Goal: Task Accomplishment & Management: Manage account settings

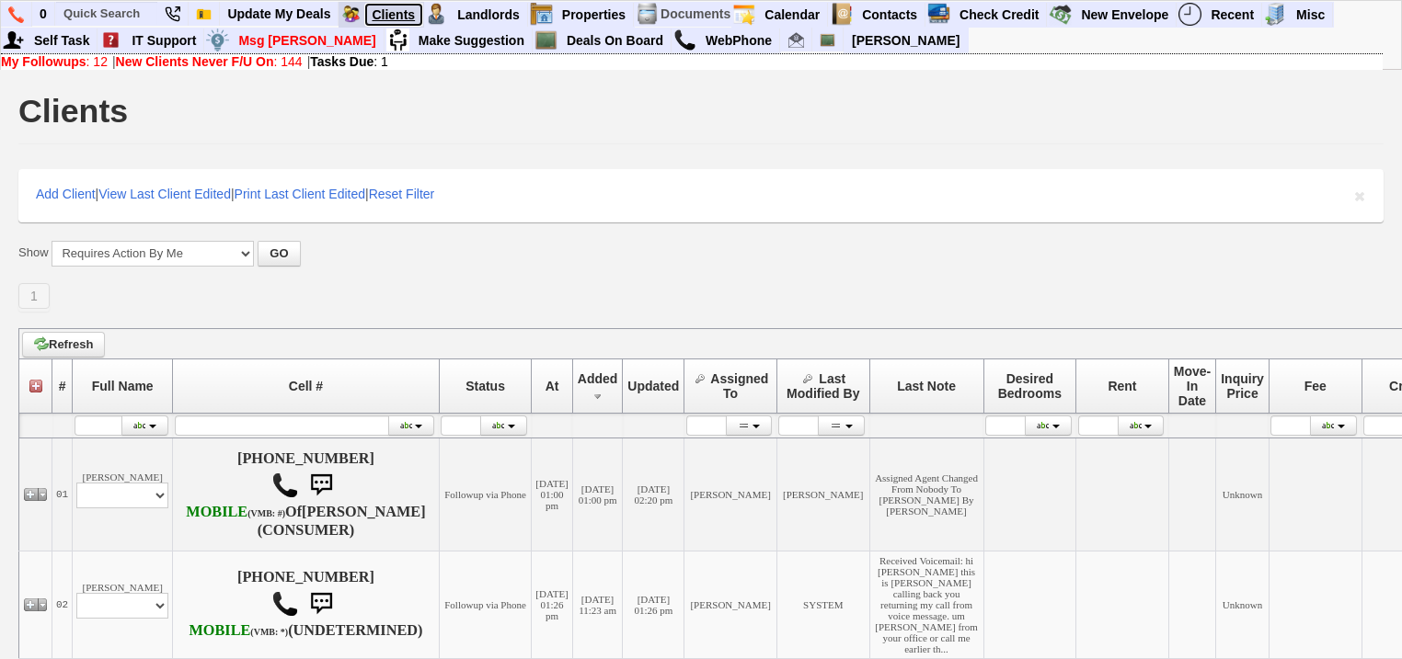
click at [403, 16] on link "Clients" at bounding box center [393, 15] width 59 height 24
click at [144, 69] on td "My Followups : 20 | New Clients Never F/U On : 157 | Tasks Due : 1" at bounding box center [691, 61] width 1381 height 17
click at [149, 63] on b "New Clients Never F/U On" at bounding box center [195, 61] width 158 height 15
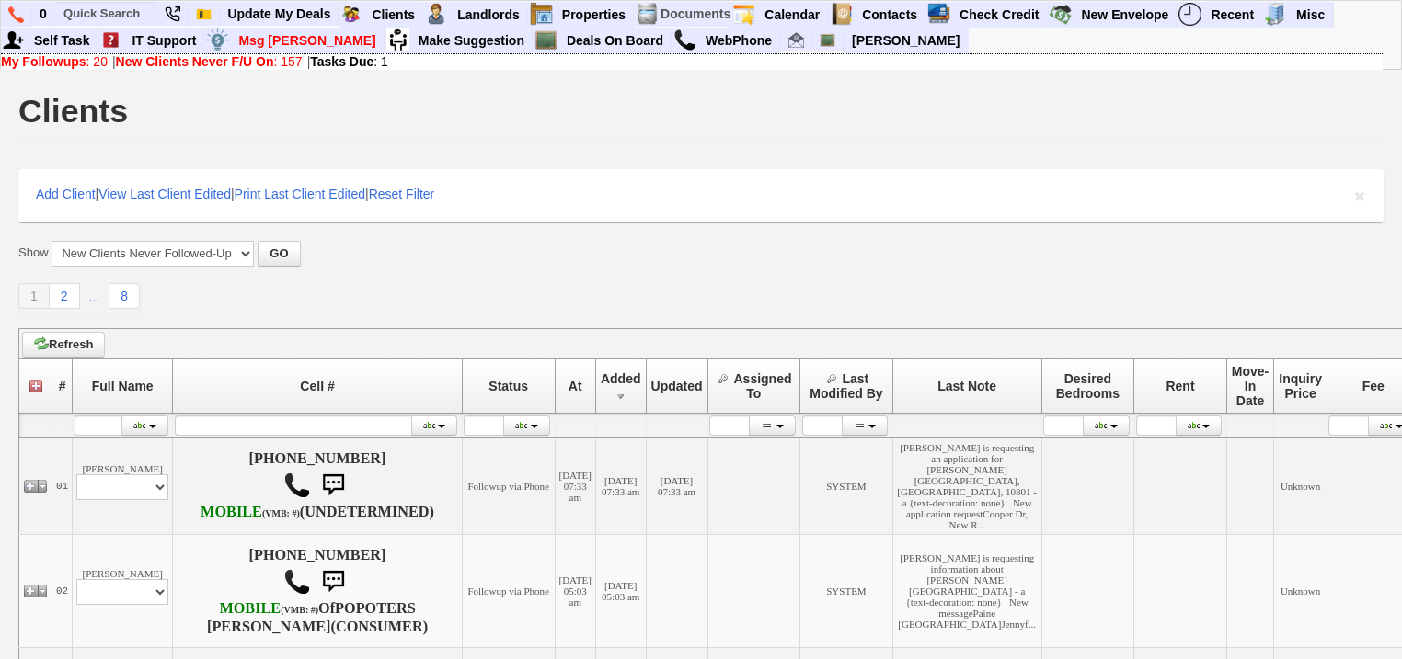
click at [373, 58] on b "Tasks Due" at bounding box center [341, 61] width 63 height 15
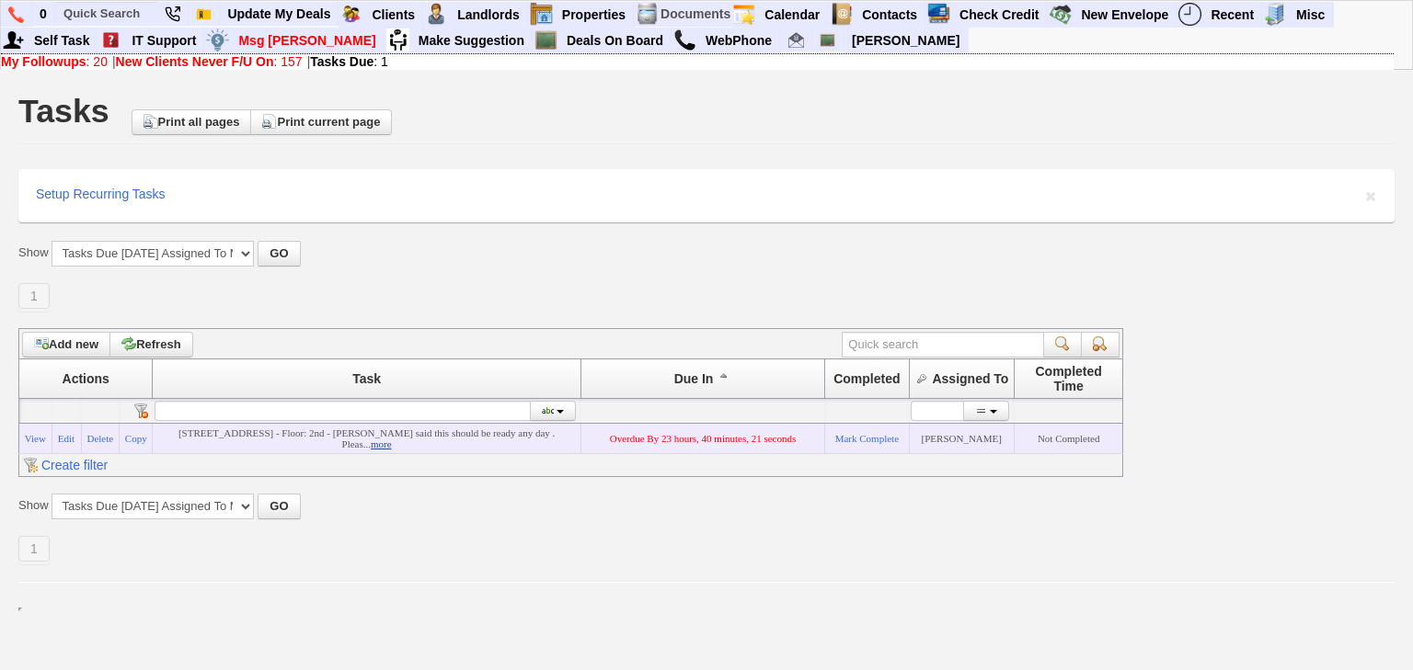
click at [372, 450] on link "more" at bounding box center [381, 444] width 21 height 11
click at [68, 441] on link "Edit" at bounding box center [66, 438] width 17 height 11
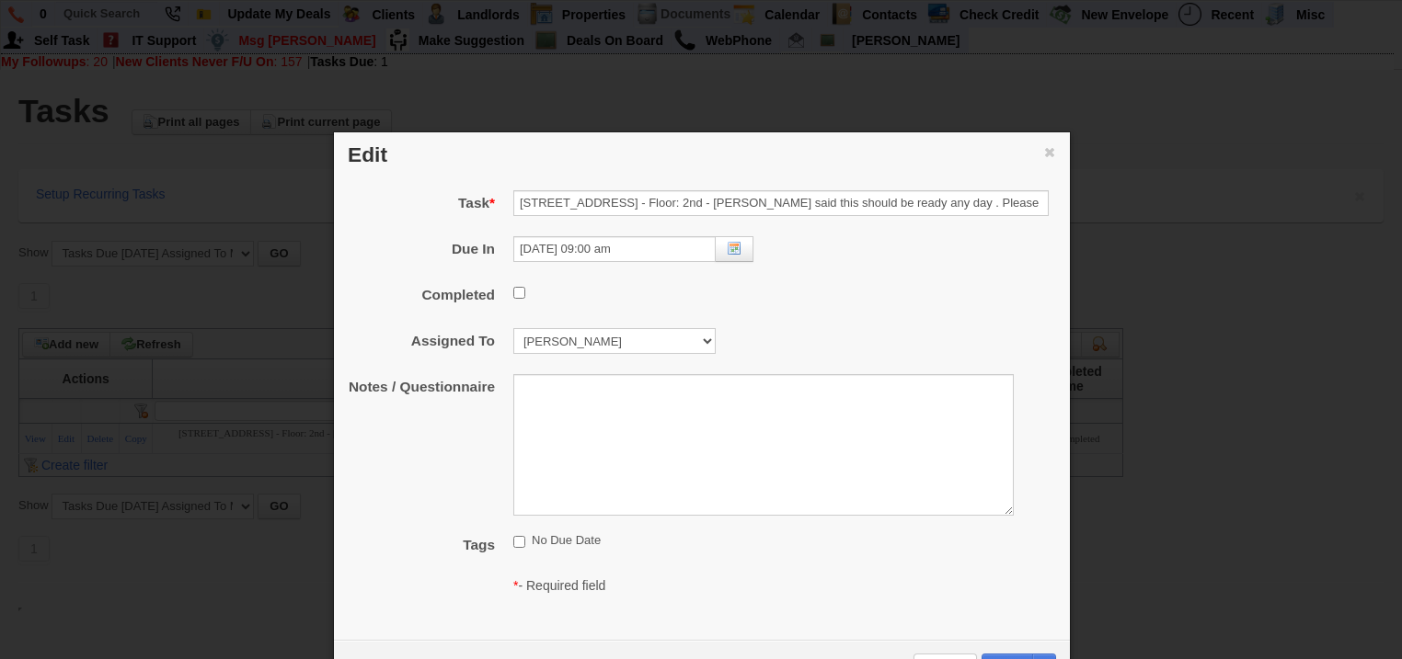
click at [1049, 148] on icon "button" at bounding box center [1049, 152] width 13 height 13
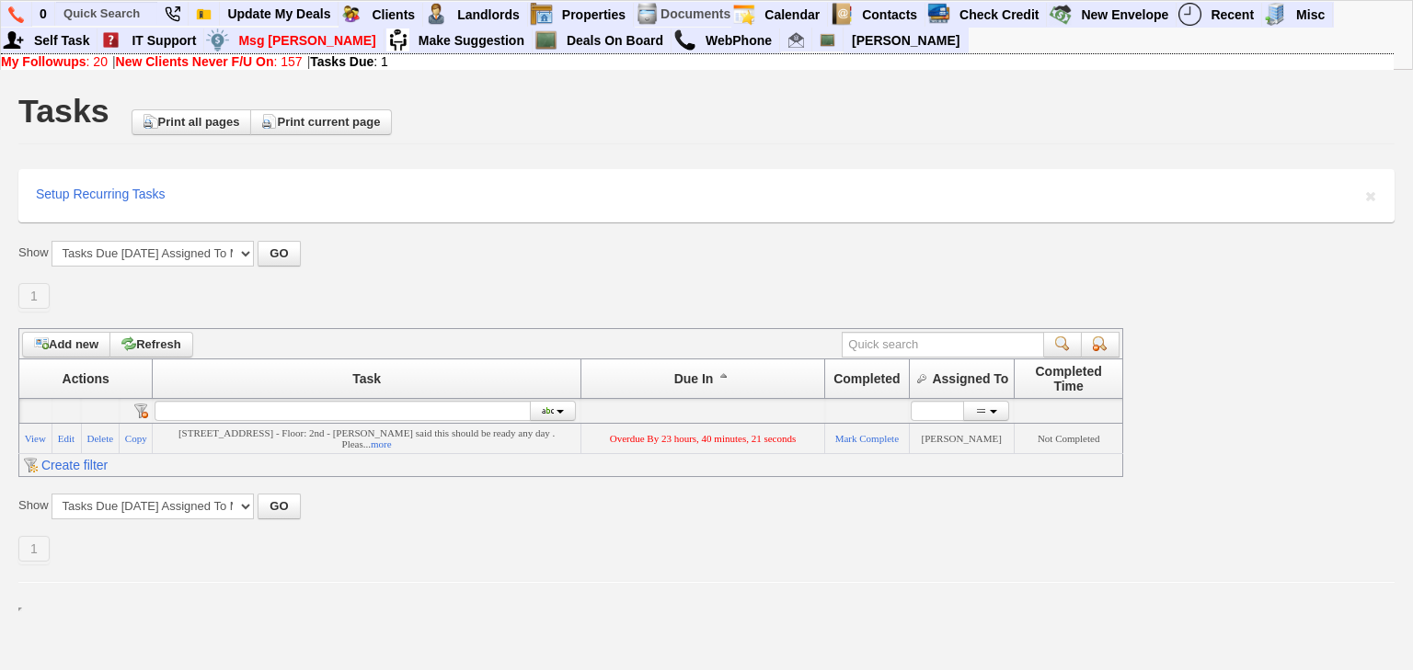
click at [182, 63] on b "New Clients Never F/U On" at bounding box center [195, 61] width 158 height 15
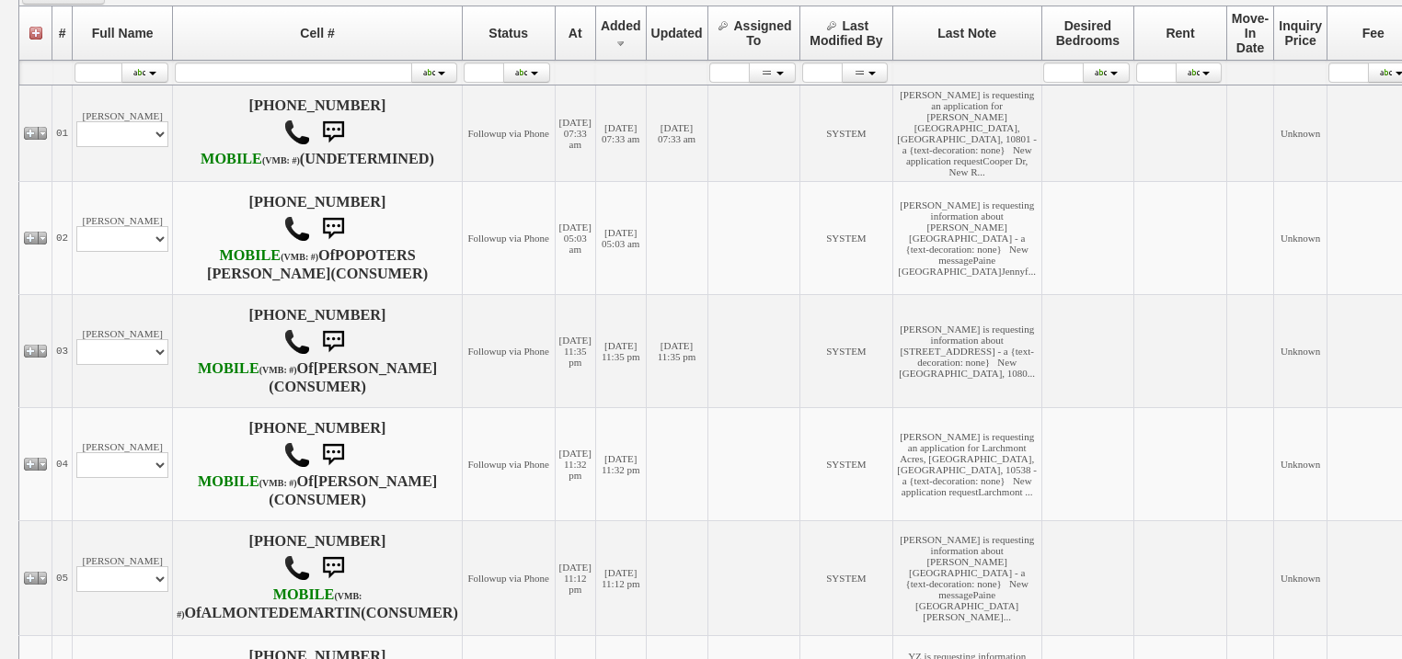
scroll to position [589, 0]
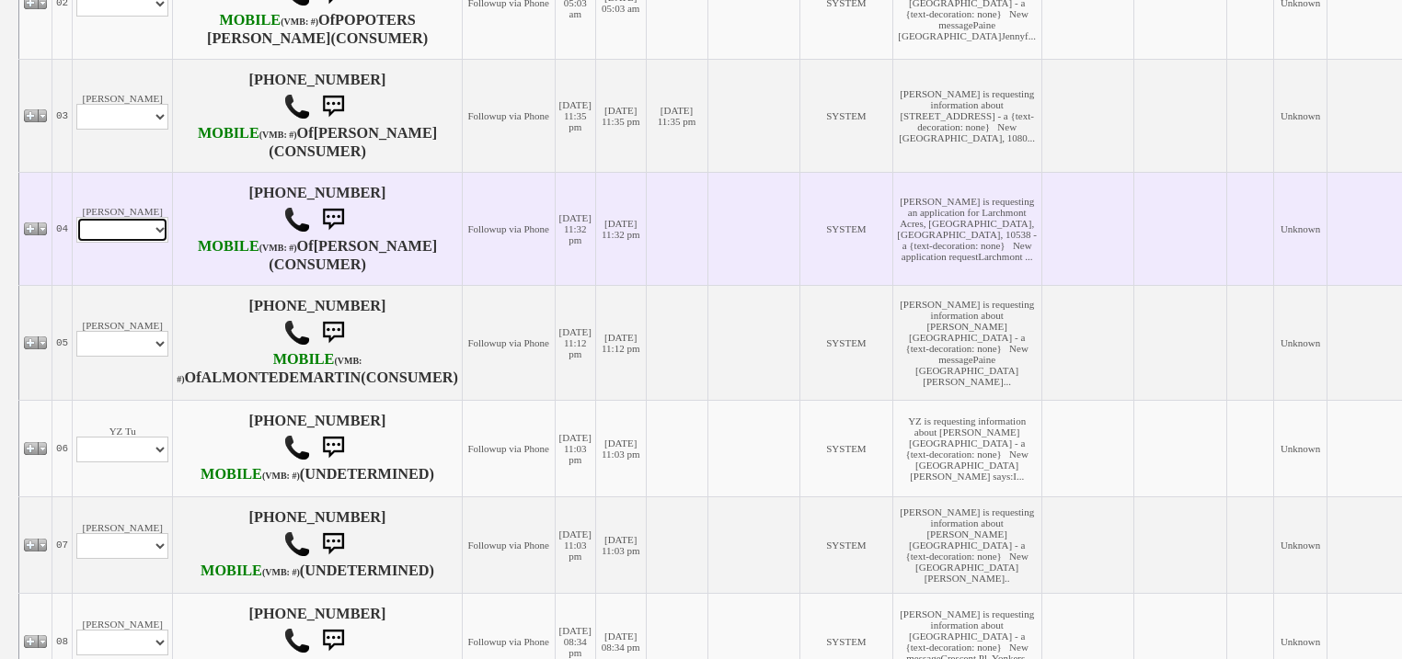
drag, startPoint x: 131, startPoint y: 302, endPoint x: 131, endPoint y: 315, distance: 13.8
click at [131, 243] on select "Profile Edit Print Email Externally (Will Not Be Tracked In CRM) Closed Deals" at bounding box center [122, 230] width 92 height 26
select select "ChangeURL,/crm/custom/edit_client_form.php?redirect=%2Fcrm%2Fclients.php&id=167…"
click at [76, 243] on select "Profile Edit Print Email Externally (Will Not Be Tracked In CRM) Closed Deals" at bounding box center [122, 230] width 92 height 26
select select
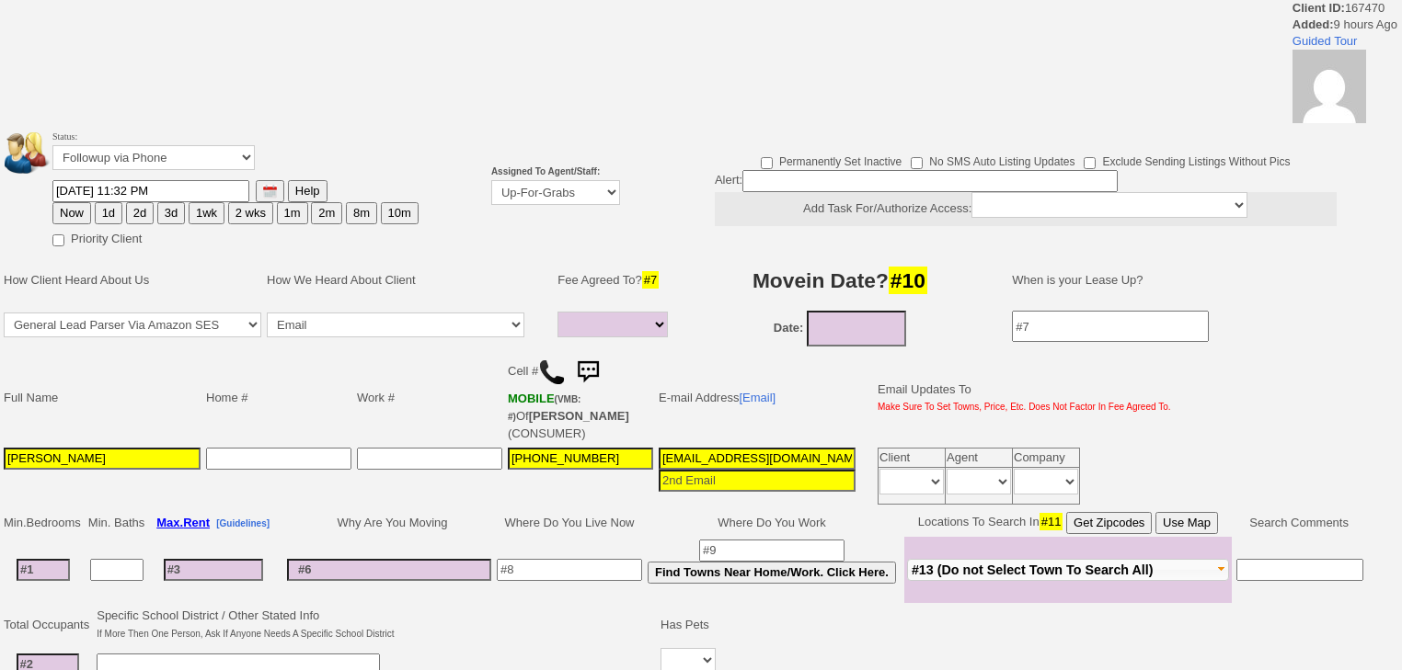
select select
drag, startPoint x: 591, startPoint y: 184, endPoint x: 594, endPoint y: 198, distance: 14.1
click at [591, 188] on select "Up-For-Grabs ***** STAFF ***** Bob Bruno 914-419-3579 Cristy Liberto 914-486-10…" at bounding box center [555, 192] width 129 height 25
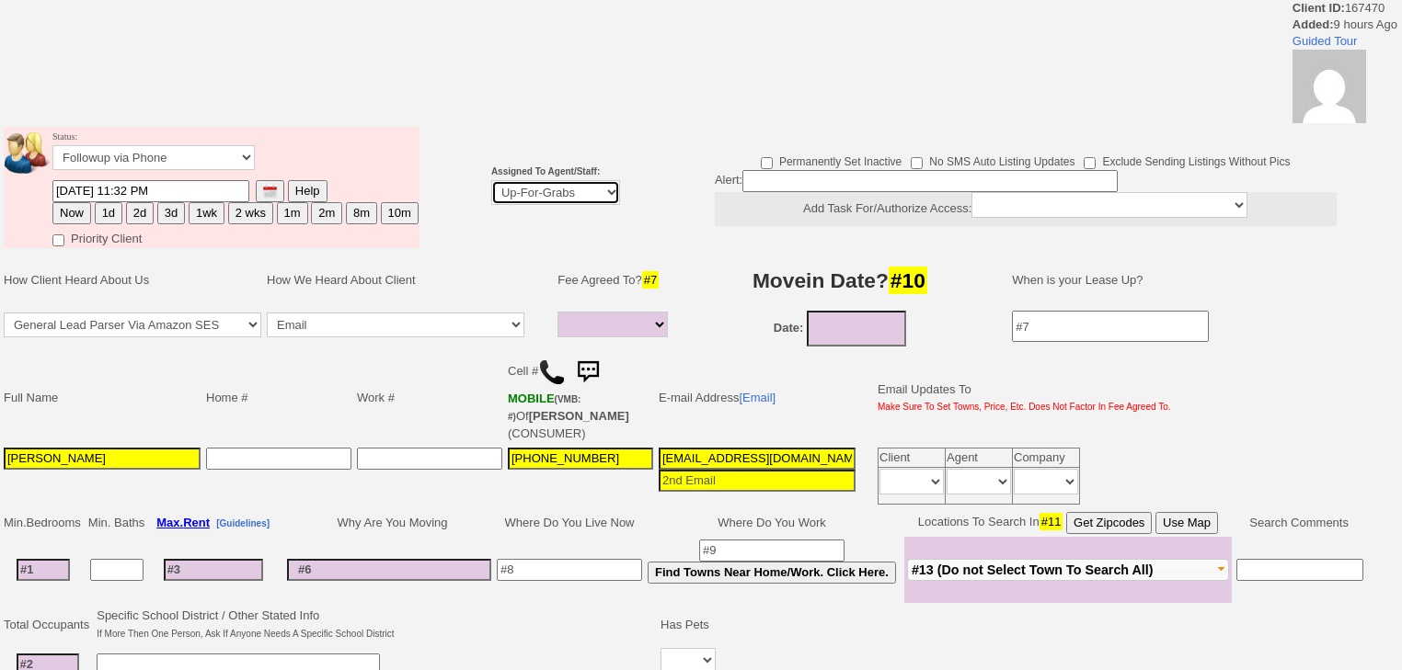
select select "227"
click at [491, 180] on select "Up-For-Grabs ***** STAFF ***** Bob Bruno 914-419-3579 Cristy Liberto 914-486-10…" at bounding box center [555, 192] width 129 height 25
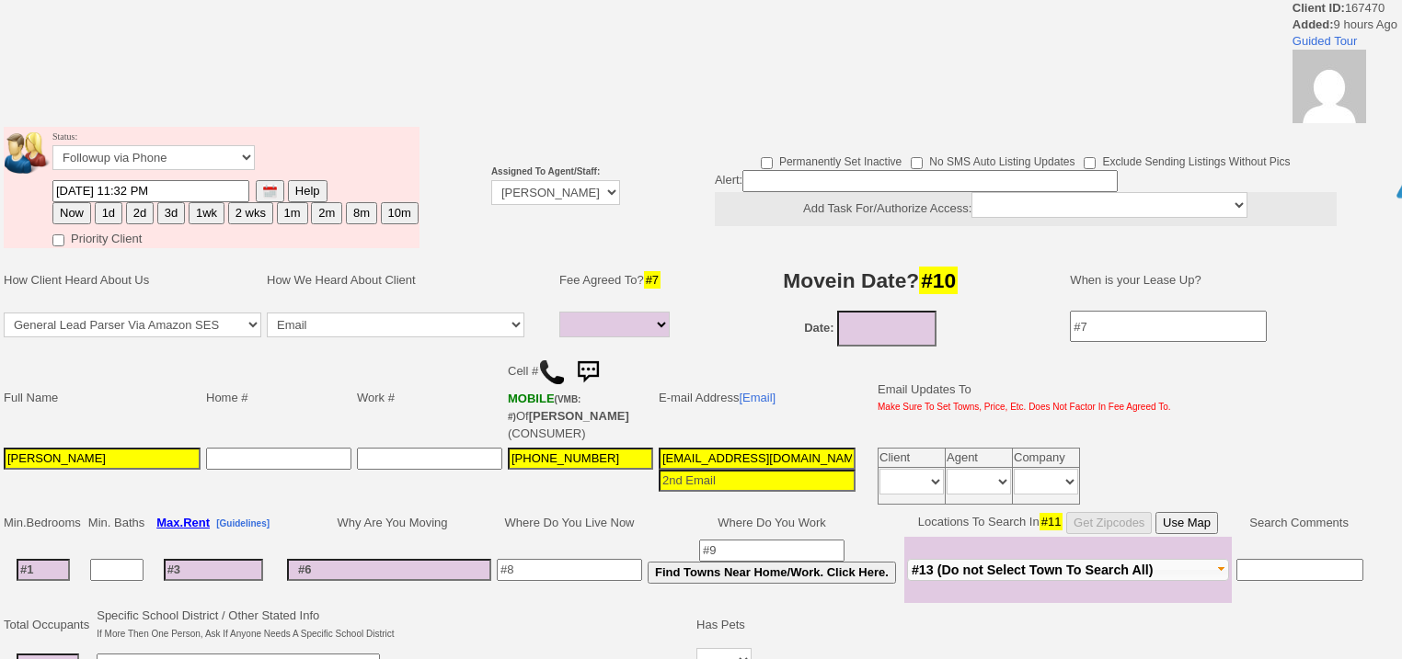
click at [134, 179] on td "Status: Followup via Phone Followup via Email Followup When Section 8 Property …" at bounding box center [235, 153] width 368 height 52
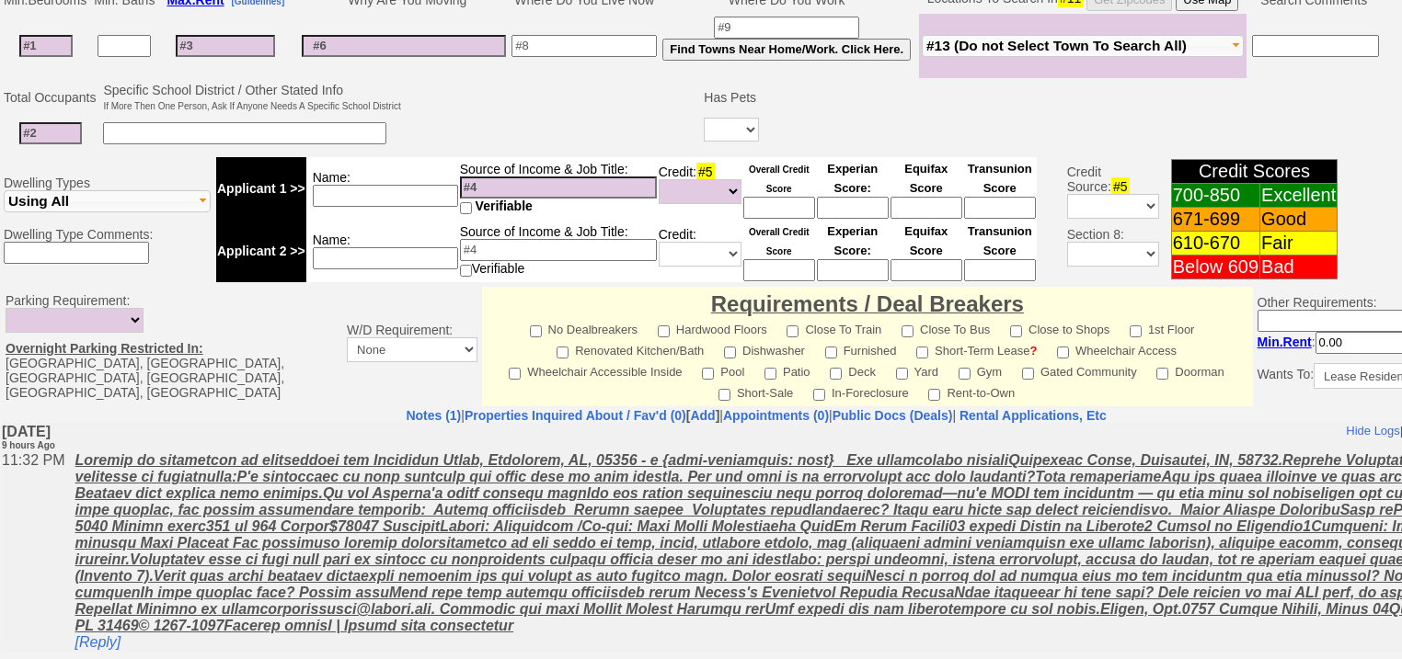
scroll to position [784, 0]
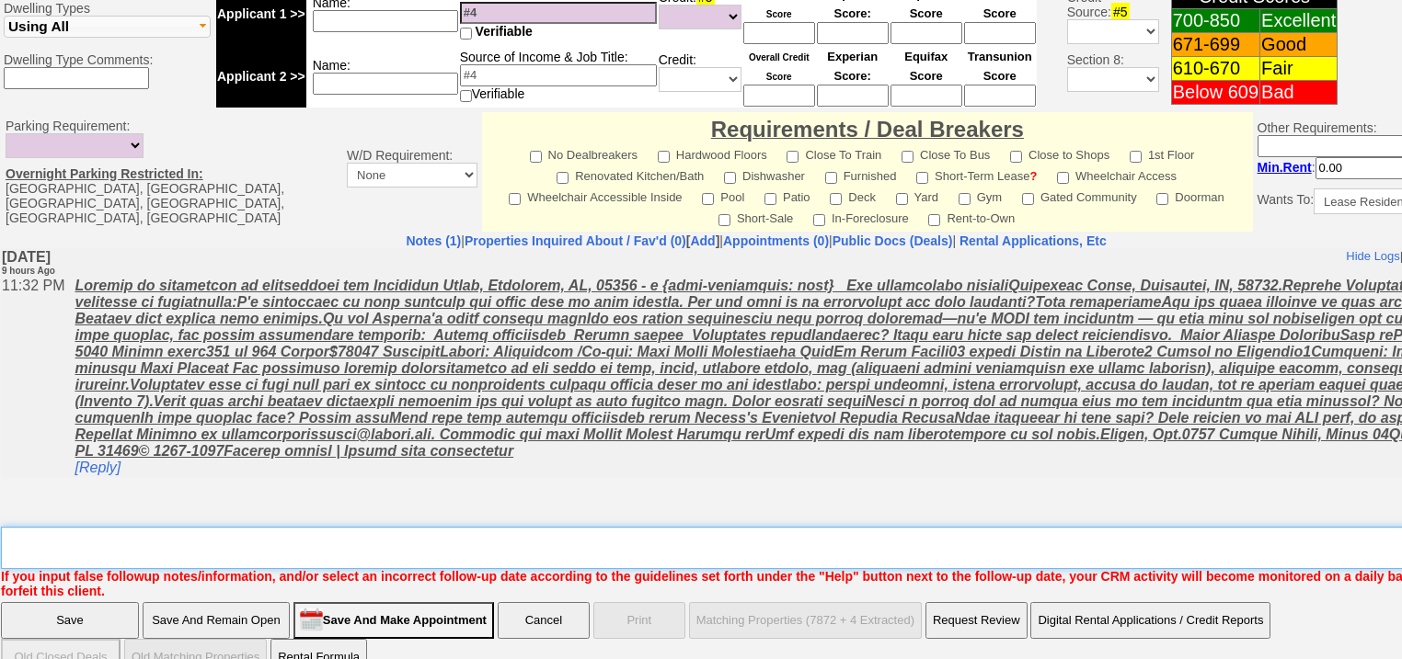
click at [115, 527] on textarea "Insert New Note Here" at bounding box center [762, 548] width 1523 height 42
type textarea "f"
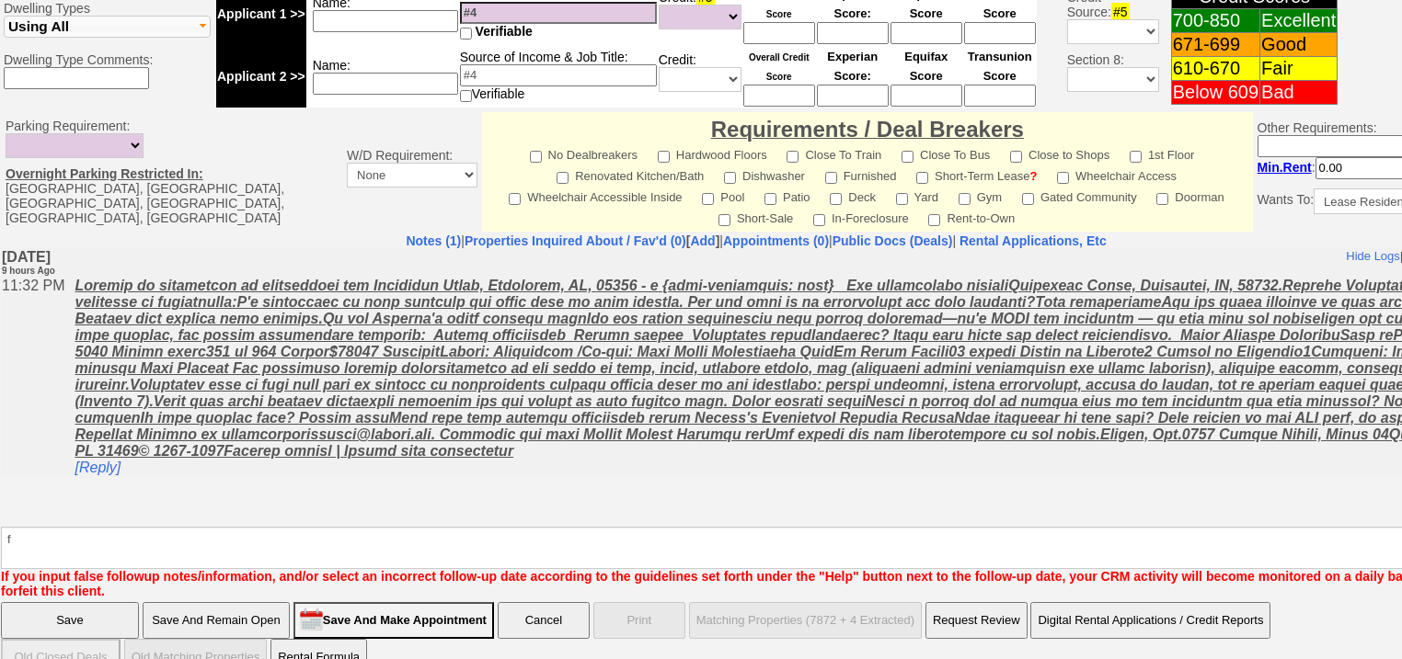
click at [68, 602] on input "Save" at bounding box center [70, 620] width 138 height 37
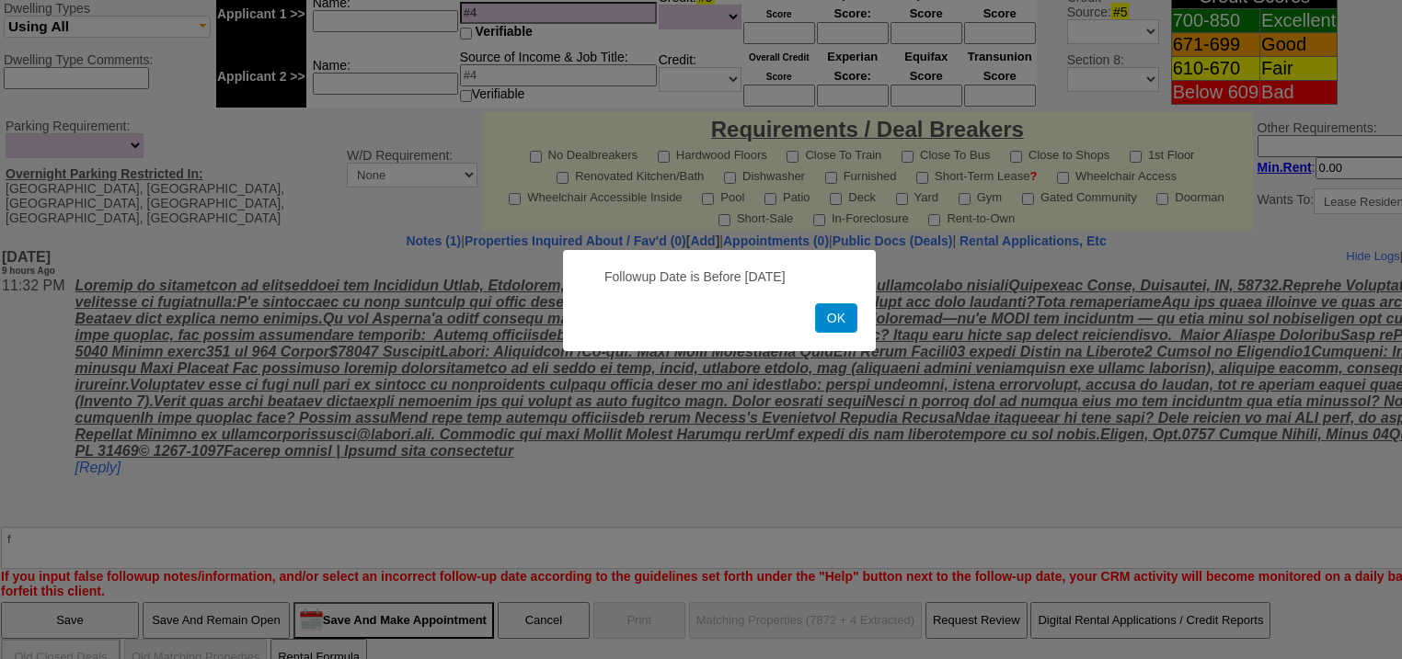
click at [835, 322] on button "OK" at bounding box center [836, 317] width 42 height 29
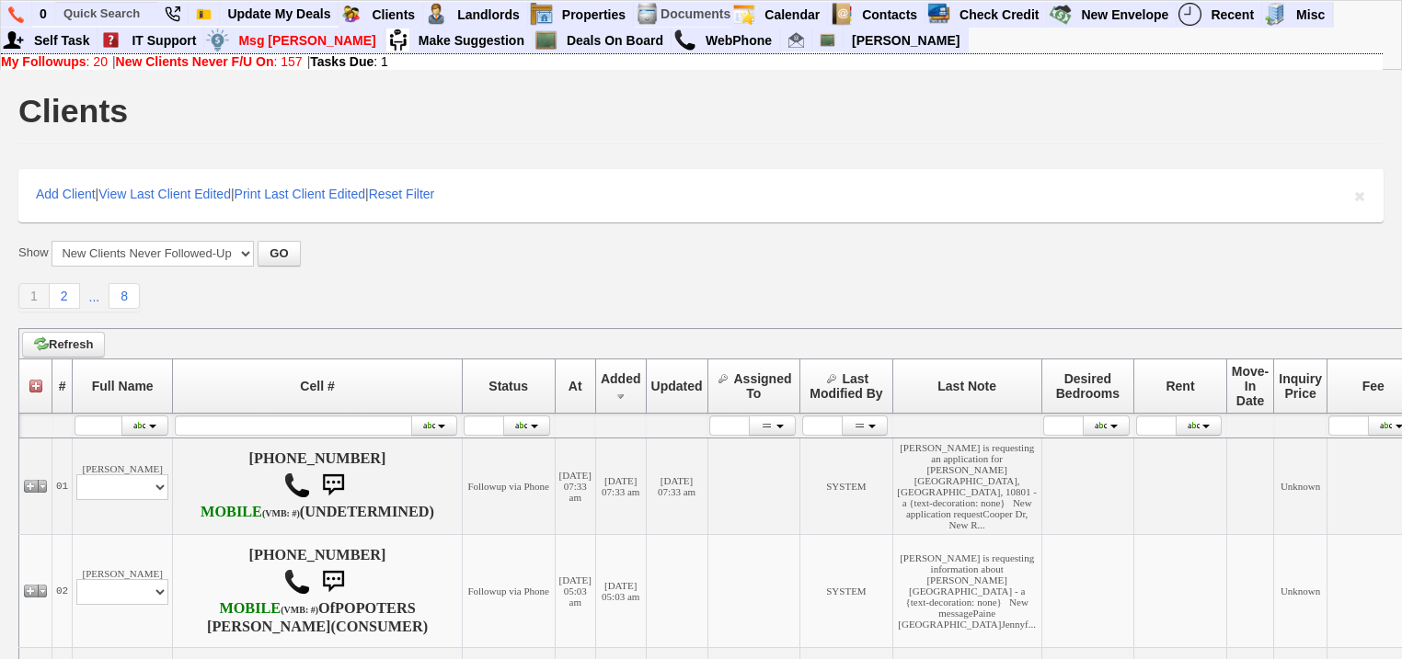
scroll to position [589, 0]
